Goal: Information Seeking & Learning: Learn about a topic

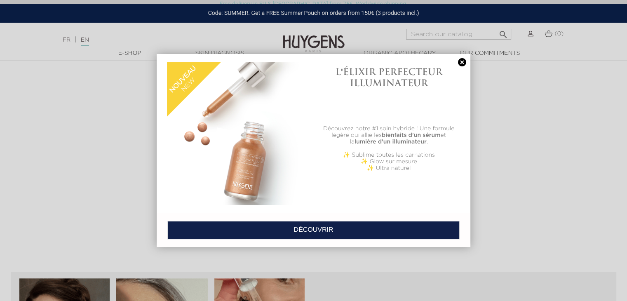
scroll to position [866, 0]
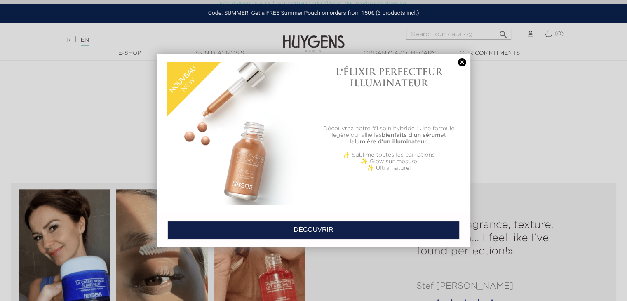
click at [463, 65] on link at bounding box center [462, 62] width 12 height 9
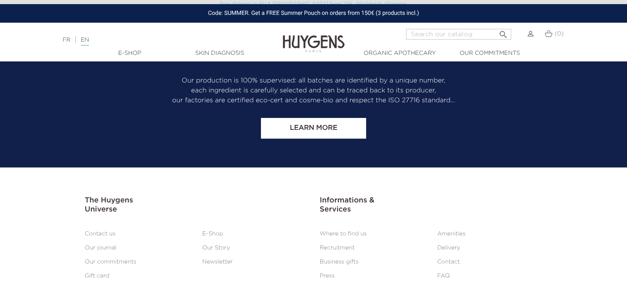
scroll to position [3428, 0]
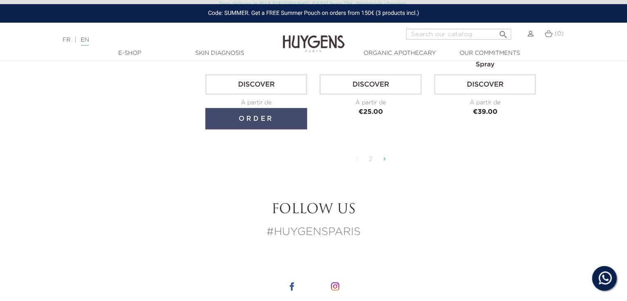
scroll to position [2192, 0]
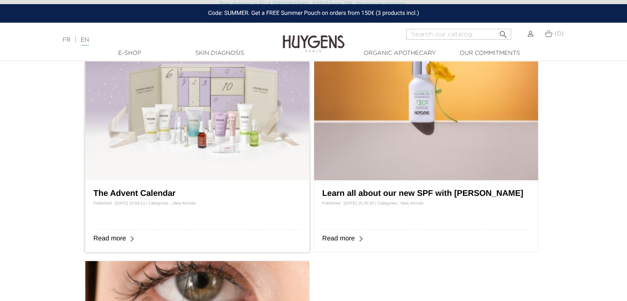
scroll to position [412, 0]
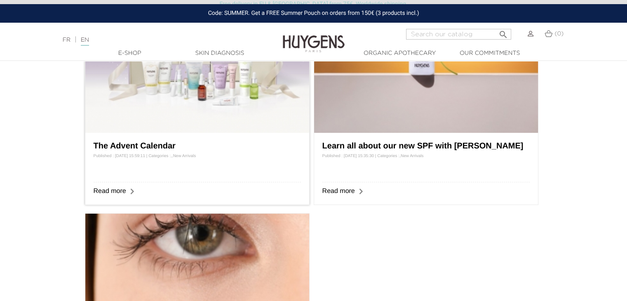
drag, startPoint x: 165, startPoint y: 146, endPoint x: 197, endPoint y: 151, distance: 32.5
drag, startPoint x: 197, startPoint y: 151, endPoint x: 147, endPoint y: 147, distance: 50.4
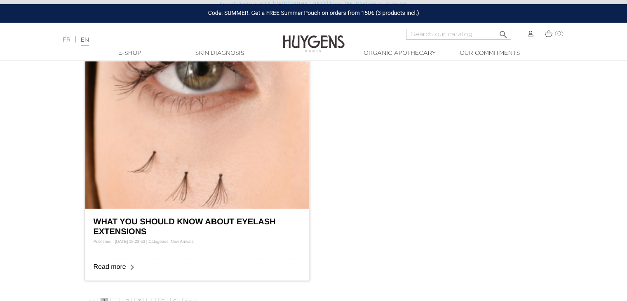
scroll to position [701, 0]
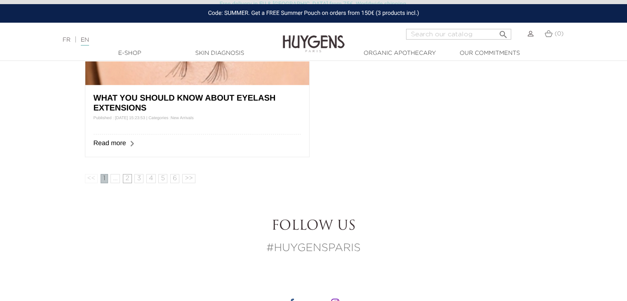
click at [129, 179] on link "2" at bounding box center [127, 178] width 9 height 9
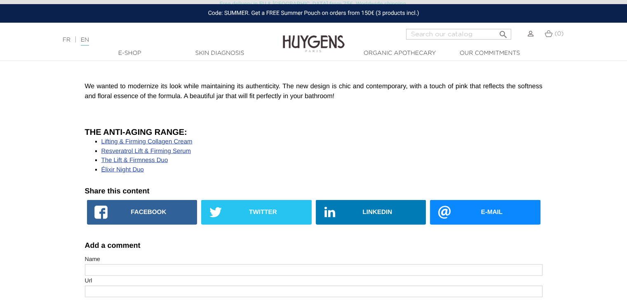
scroll to position [1773, 0]
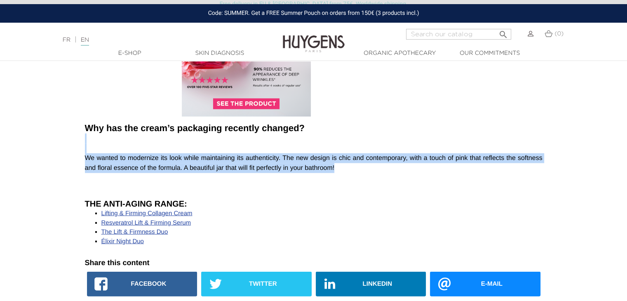
drag, startPoint x: 339, startPoint y: 158, endPoint x: 89, endPoint y: 136, distance: 251.2
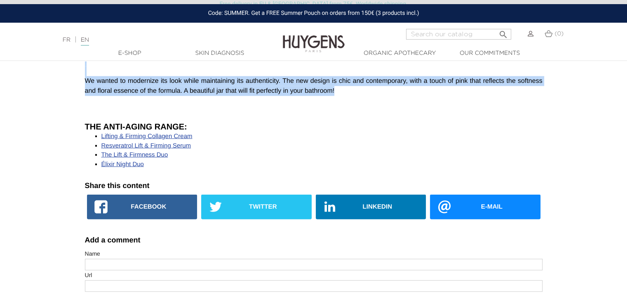
scroll to position [1856, 0]
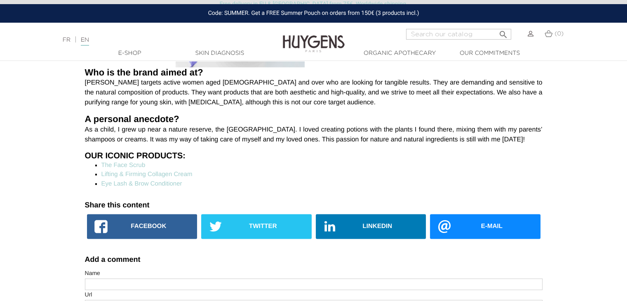
scroll to position [1031, 0]
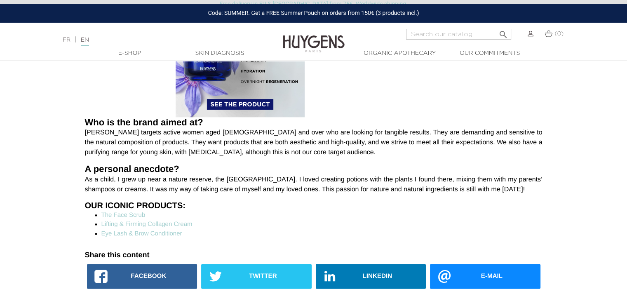
drag, startPoint x: 120, startPoint y: 193, endPoint x: 82, endPoint y: 169, distance: 44.8
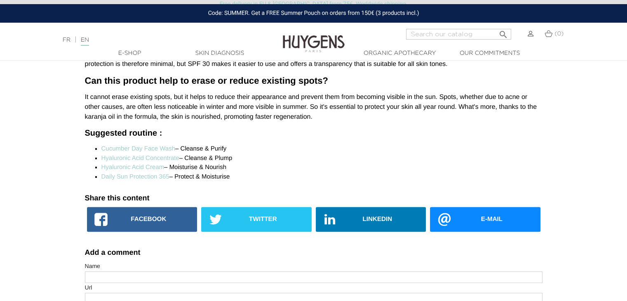
scroll to position [808, 0]
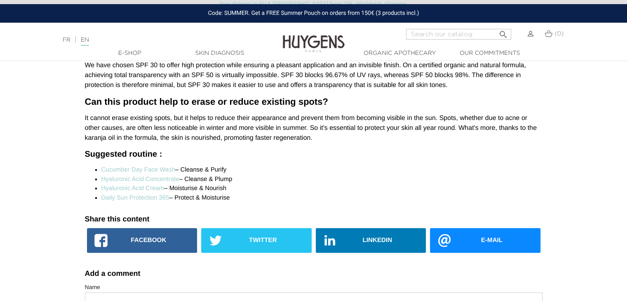
drag, startPoint x: 314, startPoint y: 142, endPoint x: 76, endPoint y: 120, distance: 239.4
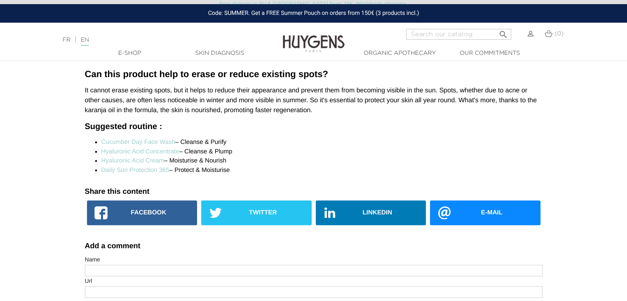
scroll to position [849, 0]
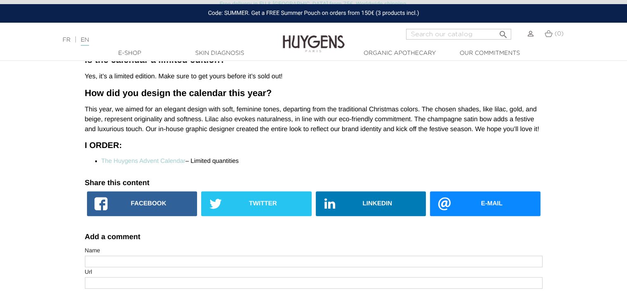
scroll to position [656, 0]
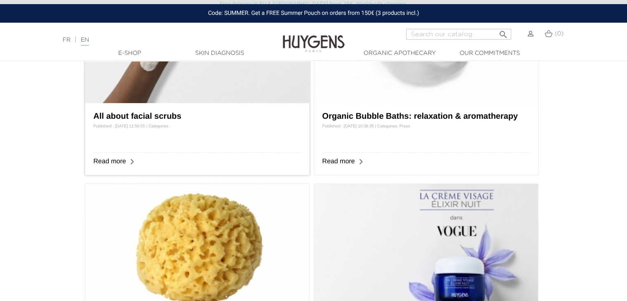
scroll to position [206, 0]
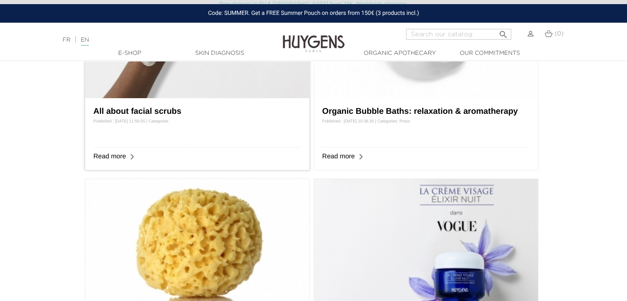
drag, startPoint x: 153, startPoint y: 102, endPoint x: 125, endPoint y: 116, distance: 31.5
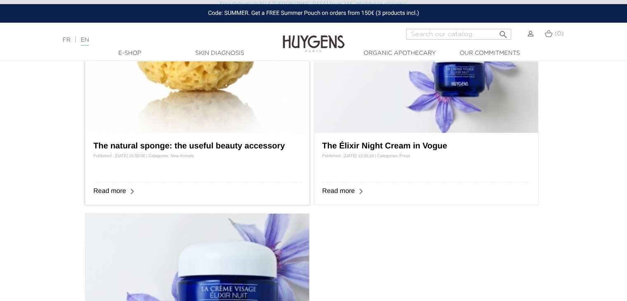
scroll to position [454, 0]
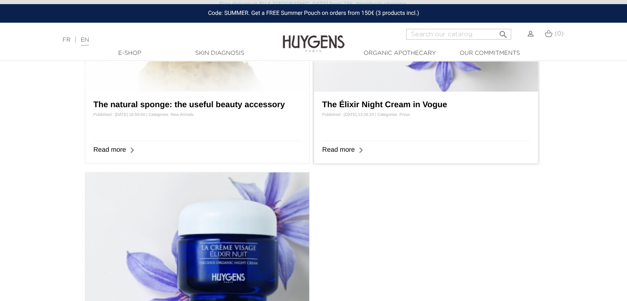
drag, startPoint x: 359, startPoint y: 96, endPoint x: 342, endPoint y: 106, distance: 19.2
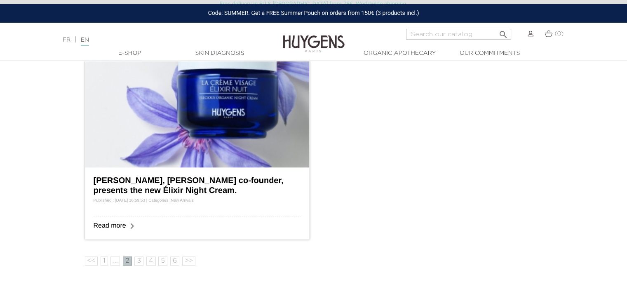
drag, startPoint x: 207, startPoint y: 174, endPoint x: 198, endPoint y: 178, distance: 9.7
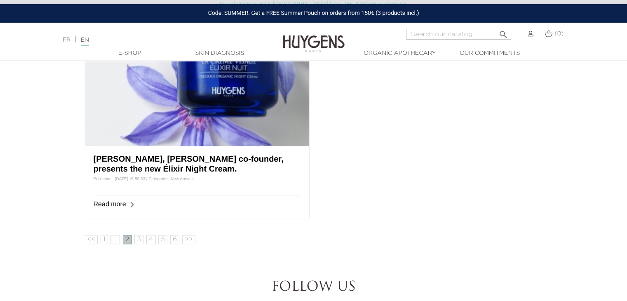
scroll to position [660, 0]
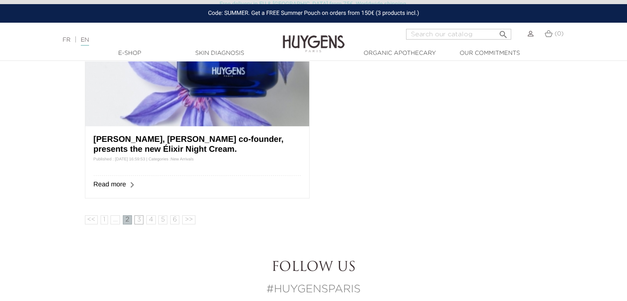
click at [138, 221] on link "3" at bounding box center [138, 219] width 9 height 9
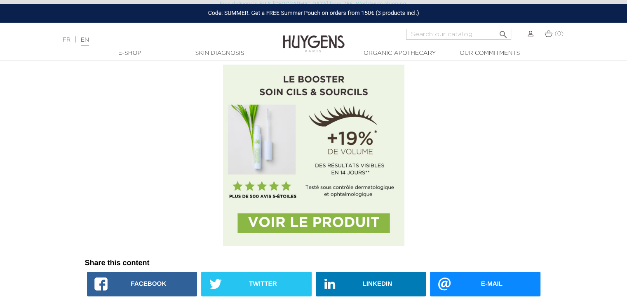
scroll to position [2103, 0]
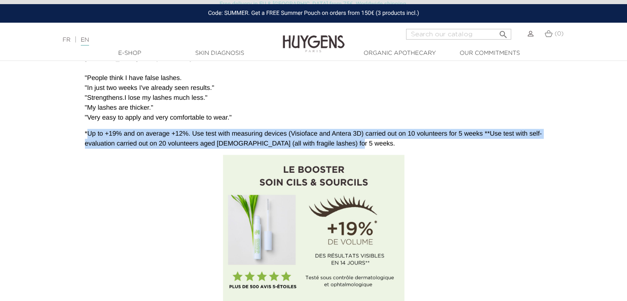
drag, startPoint x: 353, startPoint y: 143, endPoint x: 163, endPoint y: 147, distance: 189.7
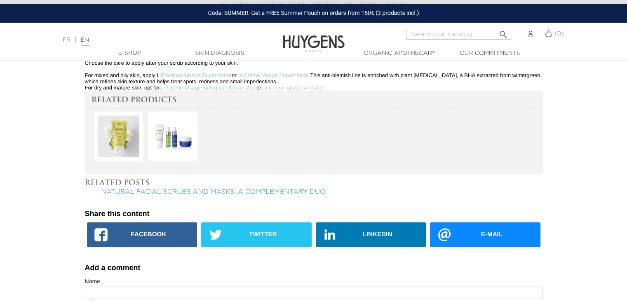
scroll to position [907, 0]
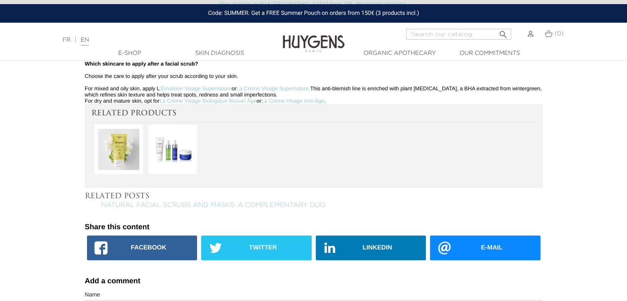
drag, startPoint x: 85, startPoint y: 122, endPoint x: 348, endPoint y: 118, distance: 263.1
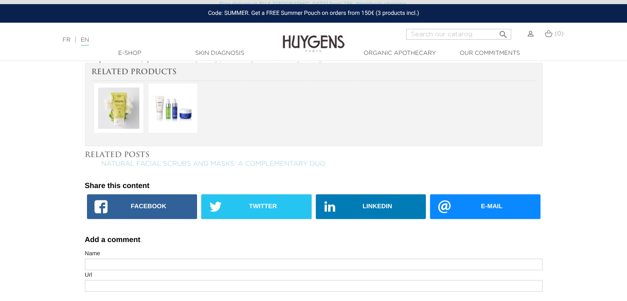
scroll to position [1031, 0]
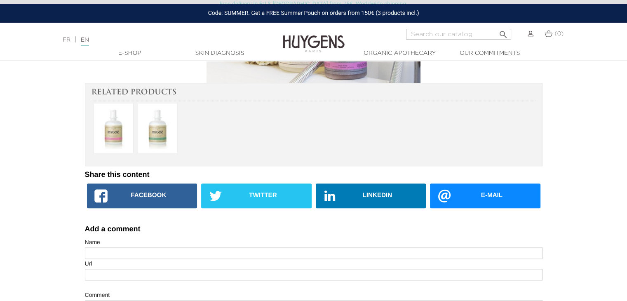
scroll to position [701, 0]
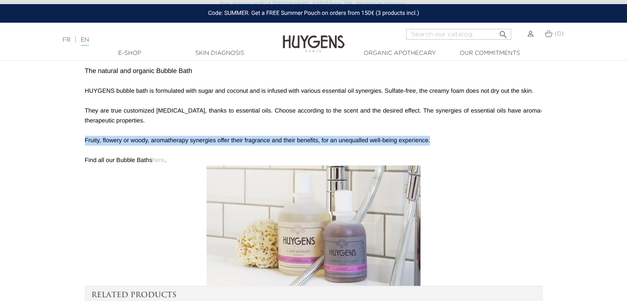
drag, startPoint x: 436, startPoint y: 139, endPoint x: 86, endPoint y: 144, distance: 350.1
click at [86, 144] on p "Fruity, flowery or woody, aromatherapy synergies offer their fragrance and thei…" at bounding box center [314, 141] width 458 height 10
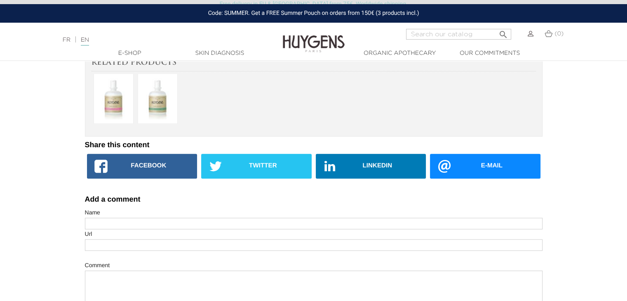
scroll to position [948, 0]
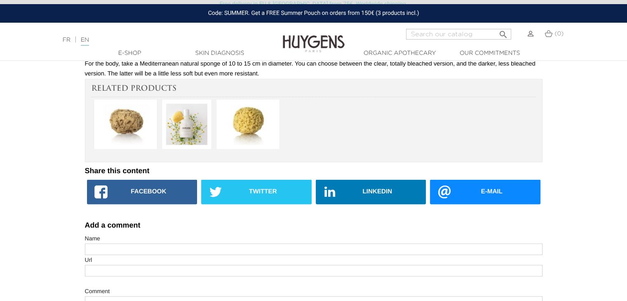
scroll to position [1526, 0]
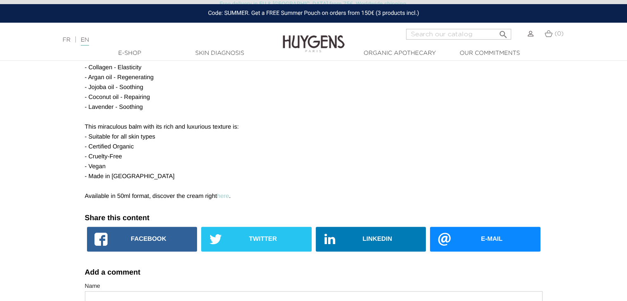
scroll to position [371, 0]
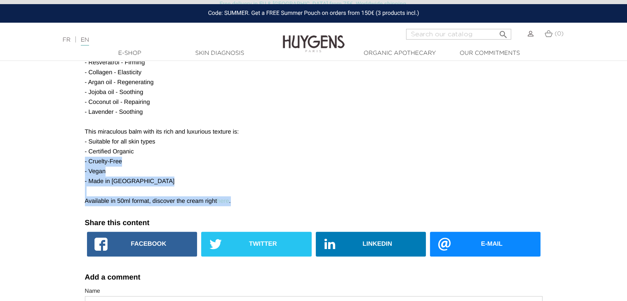
drag, startPoint x: 248, startPoint y: 202, endPoint x: 56, endPoint y: 158, distance: 196.3
click at [56, 158] on div "The Élixir Night Cream in Vogue Published : 06/08/2022 13:28:24 Categories : Pr…" at bounding box center [313, 99] width 627 height 727
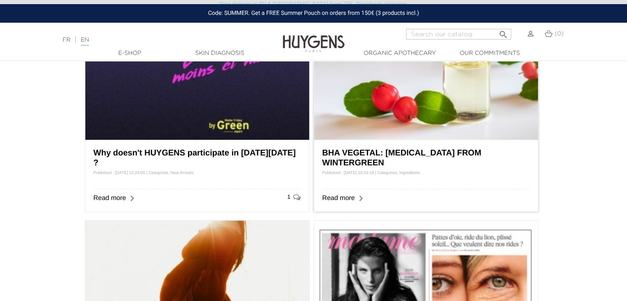
scroll to position [206, 0]
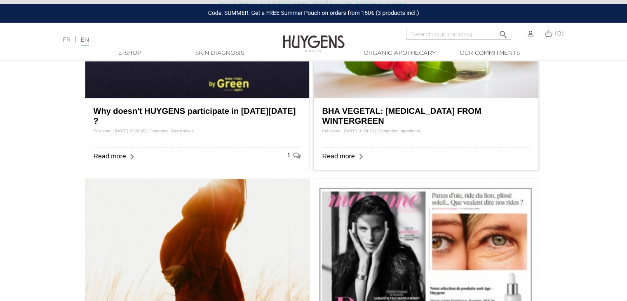
drag, startPoint x: 355, startPoint y: 111, endPoint x: 373, endPoint y: 116, distance: 18.7
drag, startPoint x: 373, startPoint y: 116, endPoint x: 350, endPoint y: 119, distance: 23.7
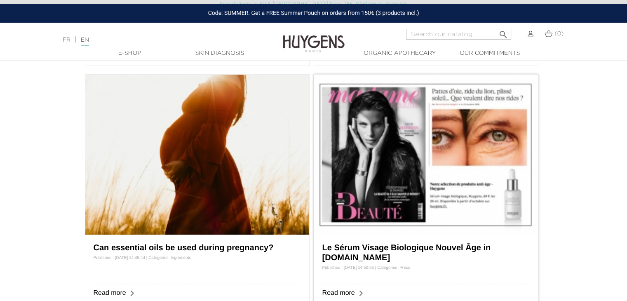
scroll to position [371, 0]
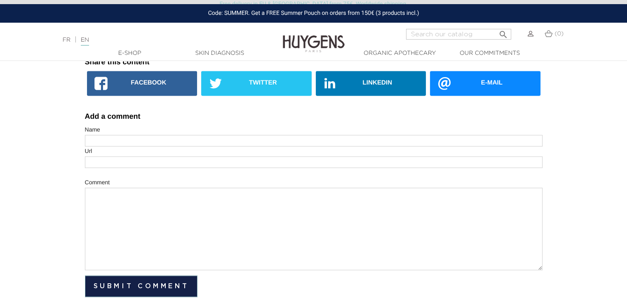
scroll to position [990, 0]
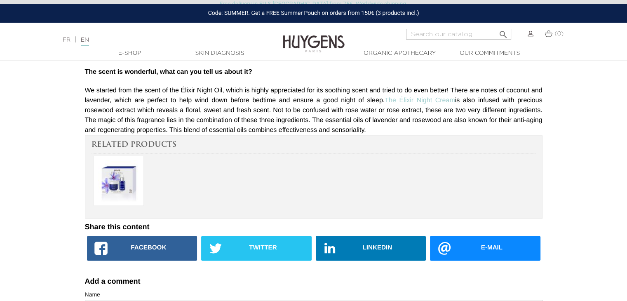
drag, startPoint x: 378, startPoint y: 132, endPoint x: 125, endPoint y: 151, distance: 254.3
click at [115, 107] on p "We started from the scent of the Élixir Night Oil, which is highly appreciated …" at bounding box center [314, 110] width 458 height 49
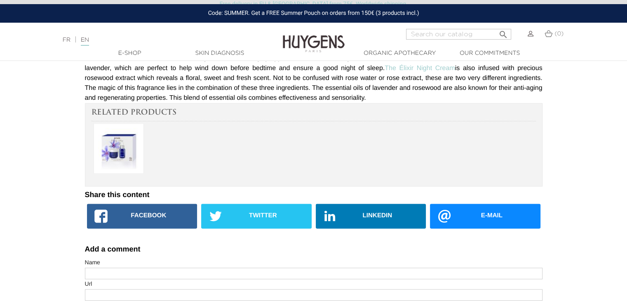
scroll to position [1031, 0]
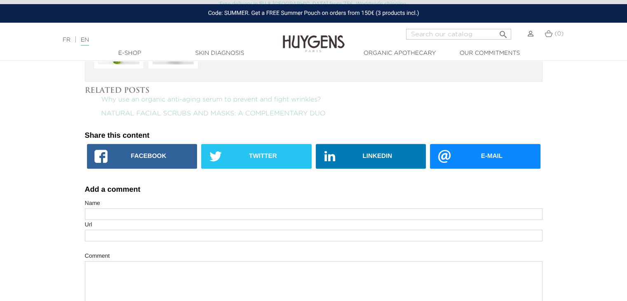
scroll to position [701, 0]
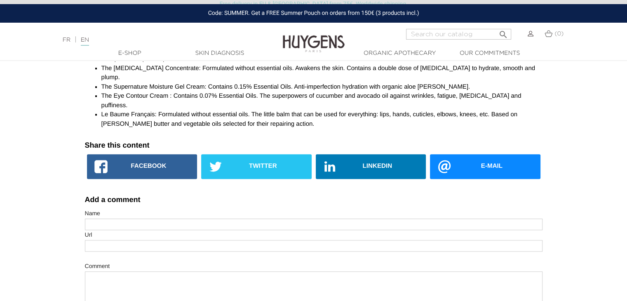
scroll to position [907, 0]
